Goal: Check status: Check status

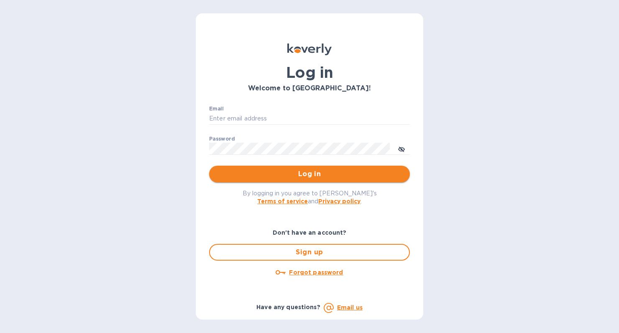
type input "[PERSON_NAME][EMAIL_ADDRESS][DOMAIN_NAME]"
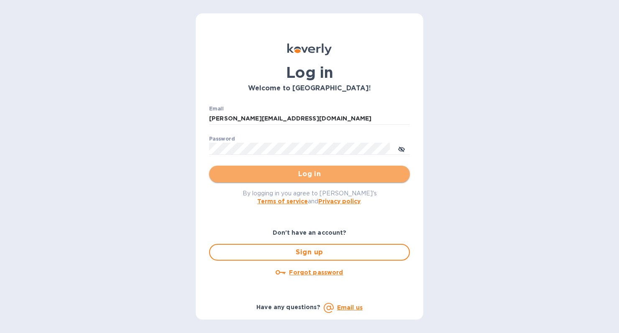
click at [288, 178] on span "Log in" at bounding box center [309, 174] width 187 height 10
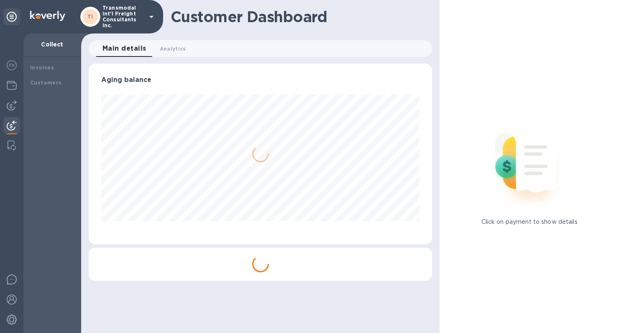
scroll to position [181, 344]
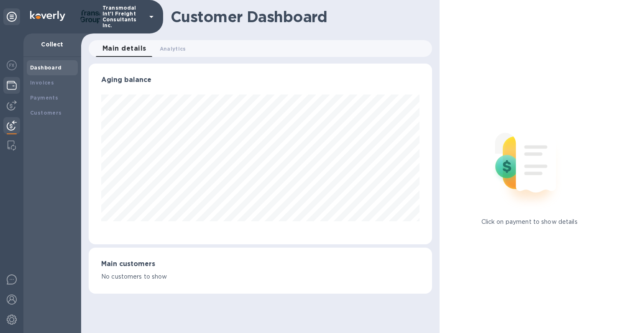
click at [13, 88] on img at bounding box center [12, 85] width 10 height 10
